Goal: Transaction & Acquisition: Download file/media

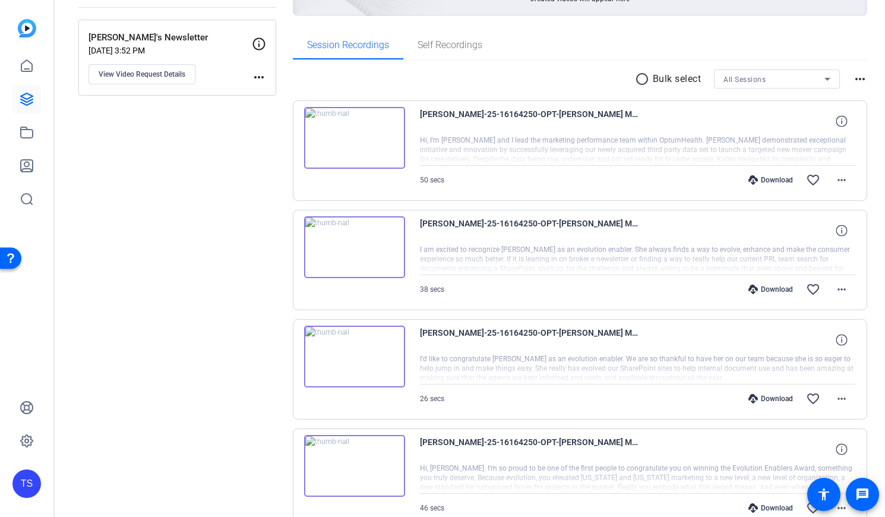
scroll to position [198, 0]
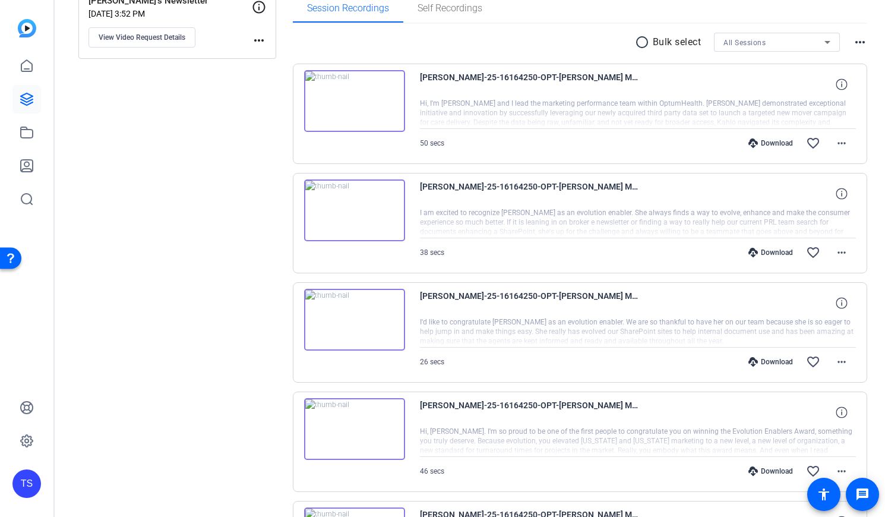
click at [350, 207] on img at bounding box center [354, 210] width 101 height 62
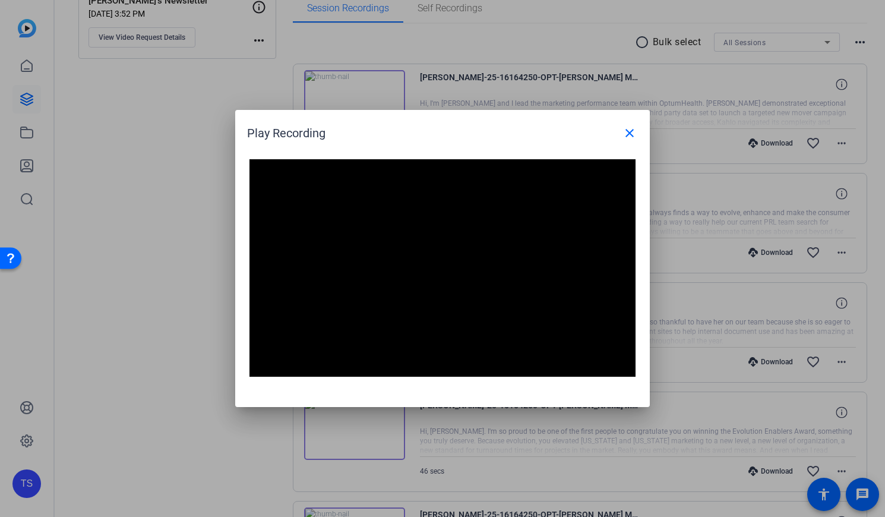
click at [212, 463] on div at bounding box center [442, 258] width 885 height 517
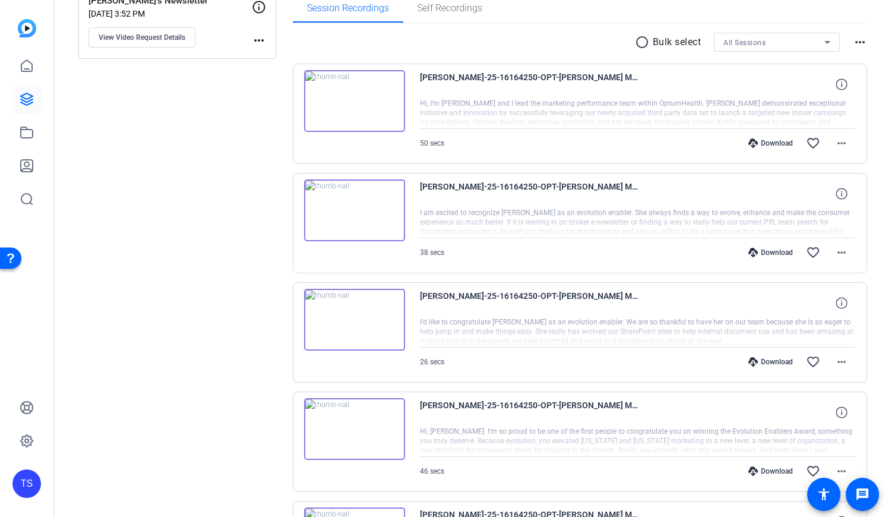
click at [361, 212] on img at bounding box center [354, 210] width 101 height 62
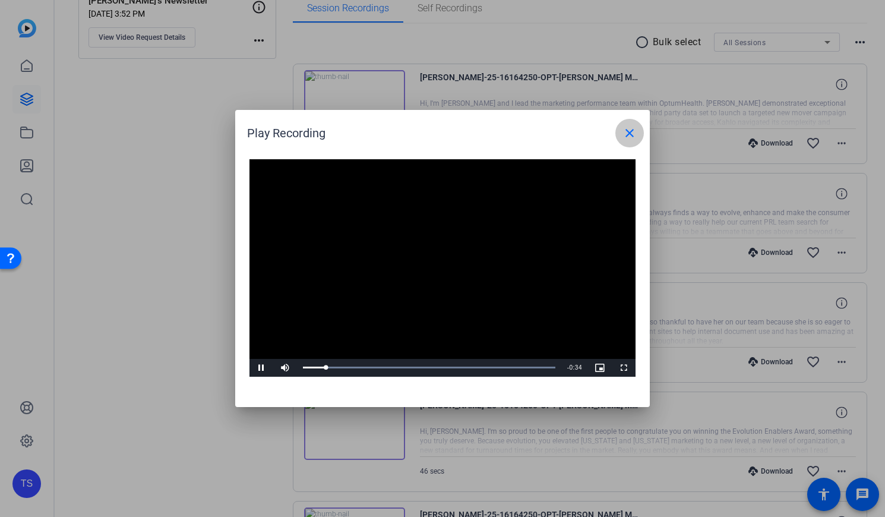
click at [634, 133] on mat-icon "close" at bounding box center [630, 133] width 14 height 14
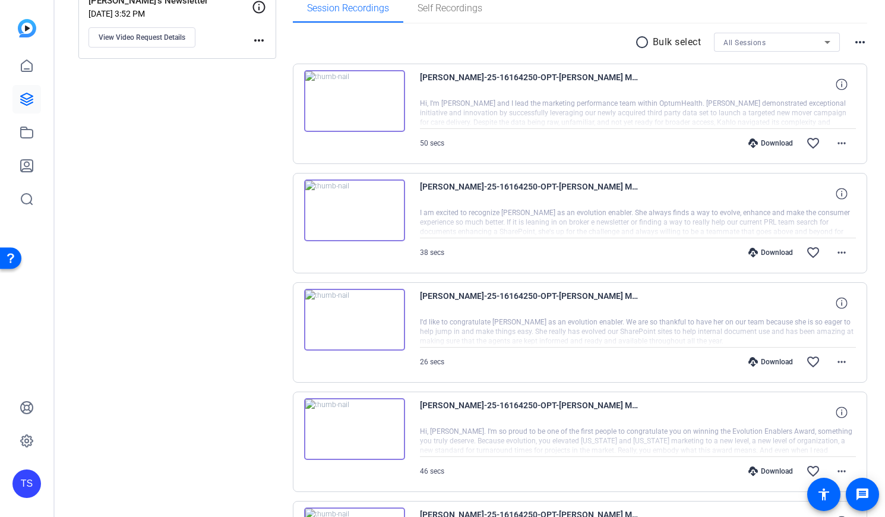
click at [349, 318] on img at bounding box center [354, 320] width 101 height 62
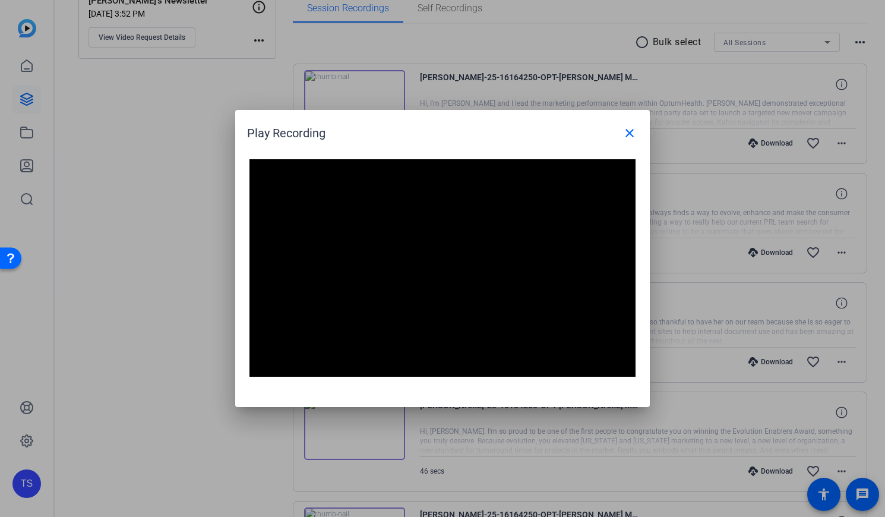
click at [137, 449] on div at bounding box center [442, 258] width 885 height 517
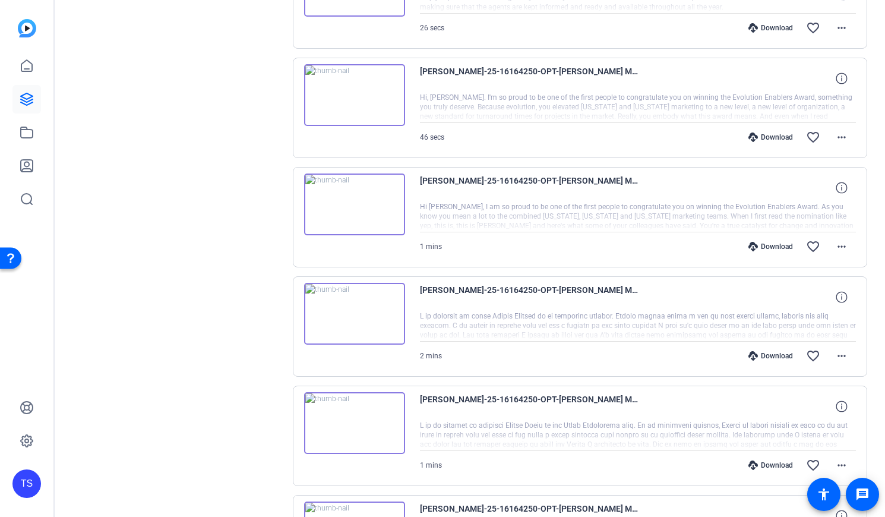
scroll to position [594, 0]
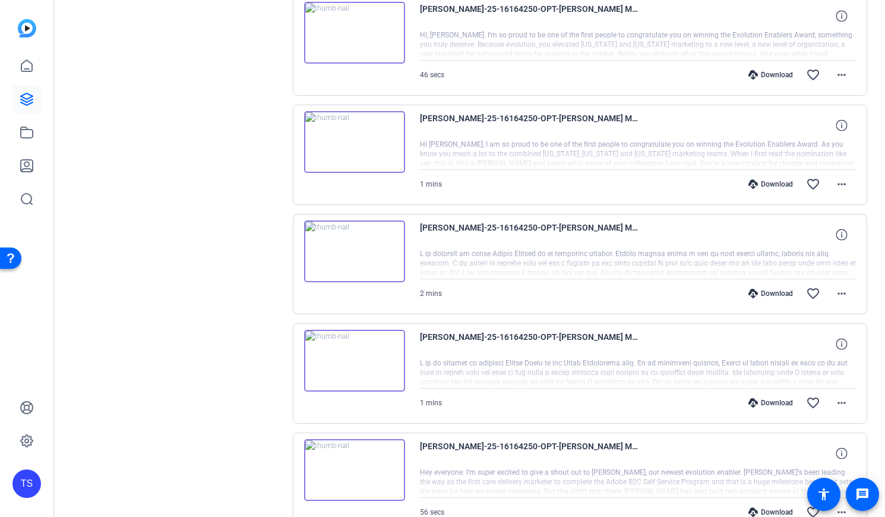
click at [348, 247] on img at bounding box center [354, 251] width 101 height 62
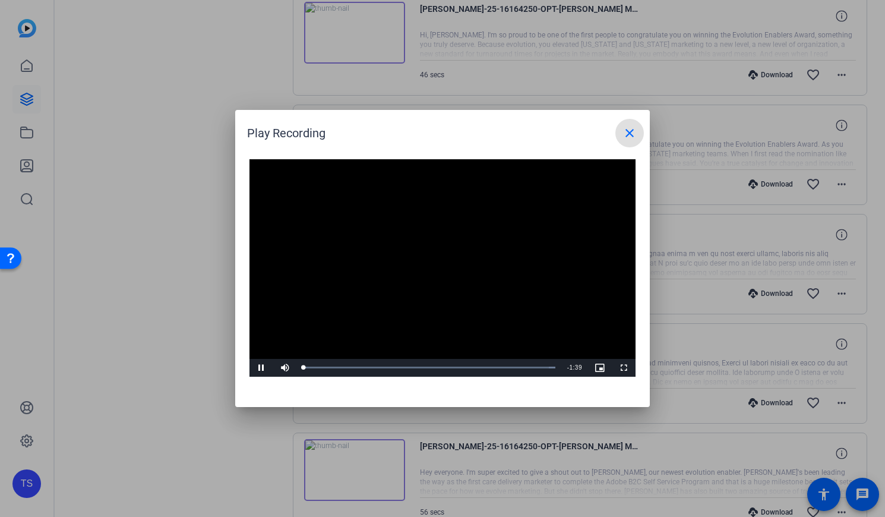
click at [421, 266] on video "Video Player" at bounding box center [443, 267] width 386 height 217
click at [626, 132] on mat-icon "close" at bounding box center [630, 133] width 14 height 14
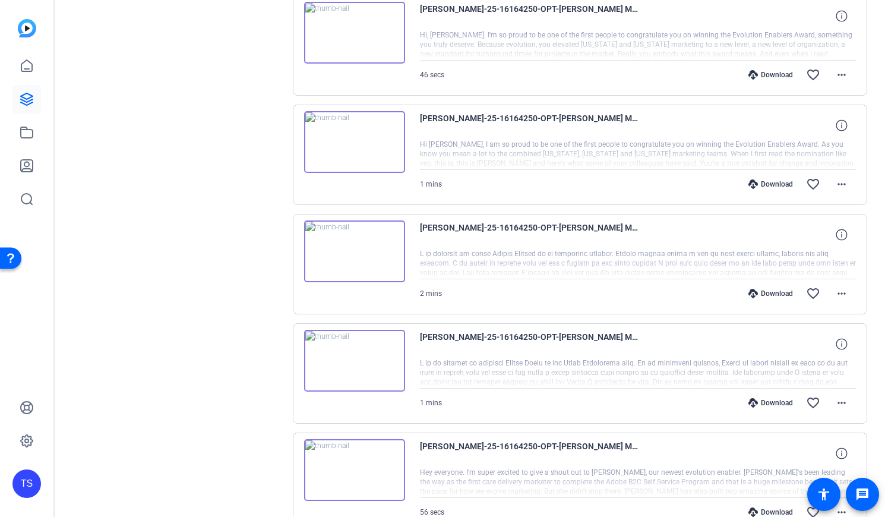
click at [359, 354] on img at bounding box center [354, 361] width 101 height 62
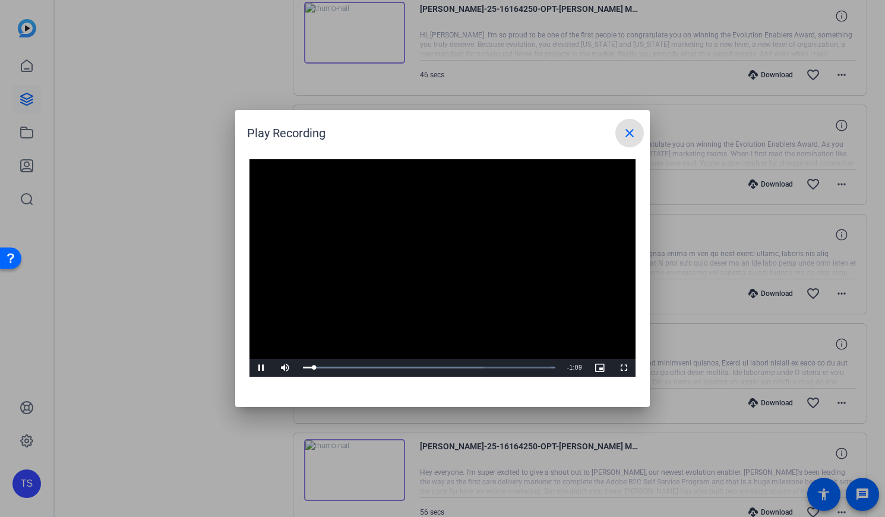
click at [632, 132] on mat-icon "close" at bounding box center [630, 133] width 14 height 14
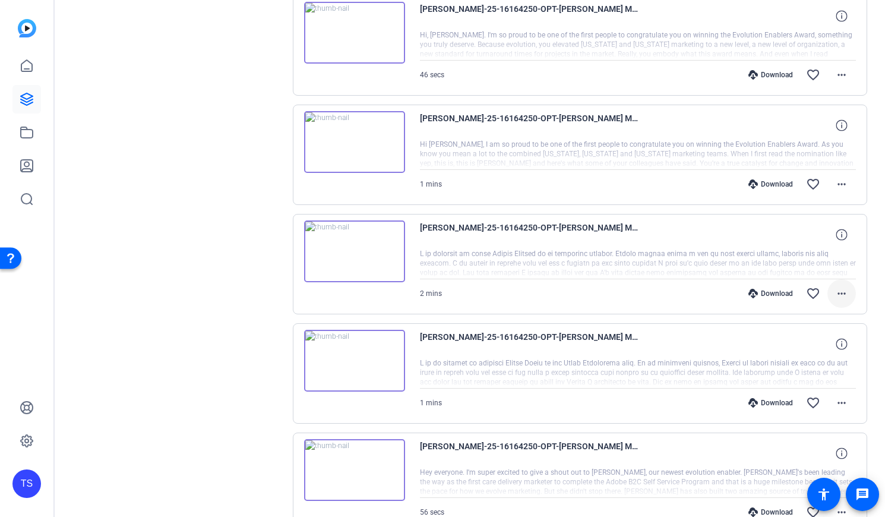
click at [828, 290] on span at bounding box center [842, 293] width 29 height 29
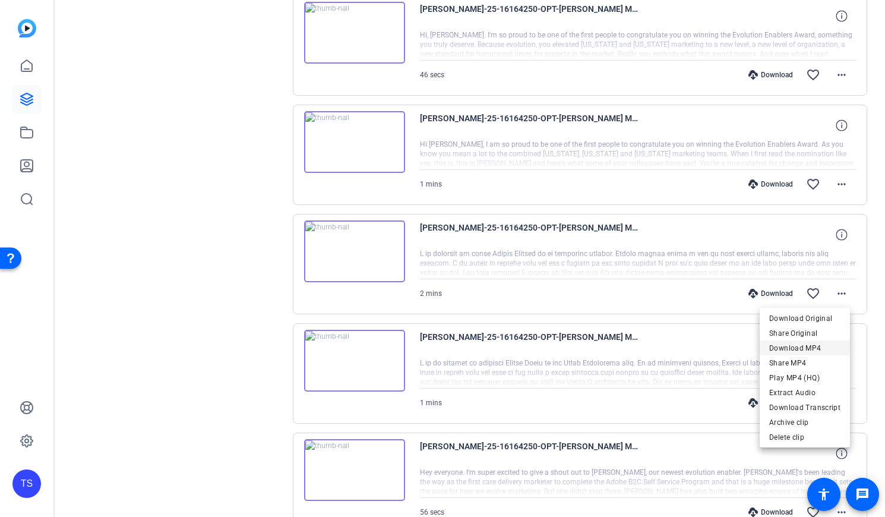
click at [805, 346] on span "Download MP4" at bounding box center [804, 348] width 71 height 14
